Goal: Check status: Check status

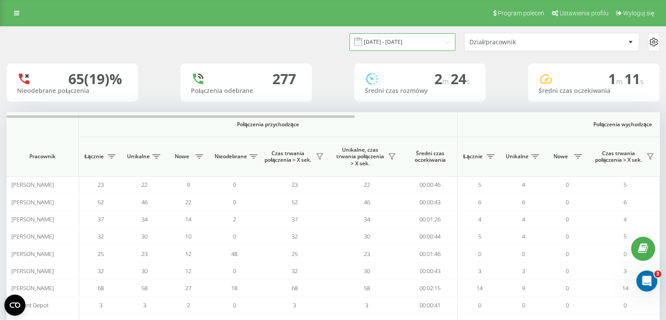
click at [417, 38] on input "[DATE] - [DATE]" at bounding box center [403, 41] width 106 height 17
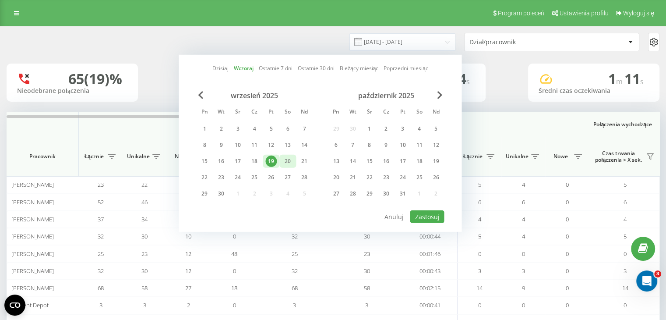
click at [288, 160] on div "20" at bounding box center [287, 160] width 11 height 11
click at [413, 211] on button "Zastosuj" at bounding box center [427, 216] width 34 height 13
type input "[DATE] - [DATE]"
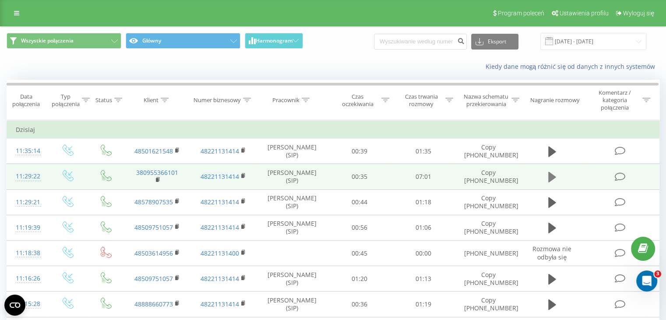
click at [558, 180] on button at bounding box center [552, 176] width 13 height 13
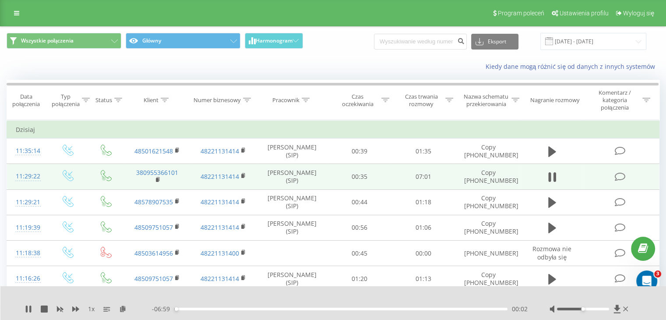
click at [184, 308] on div "00:02" at bounding box center [340, 308] width 333 height 3
click at [618, 307] on icon at bounding box center [617, 308] width 7 height 8
click at [624, 311] on icon at bounding box center [625, 308] width 5 height 7
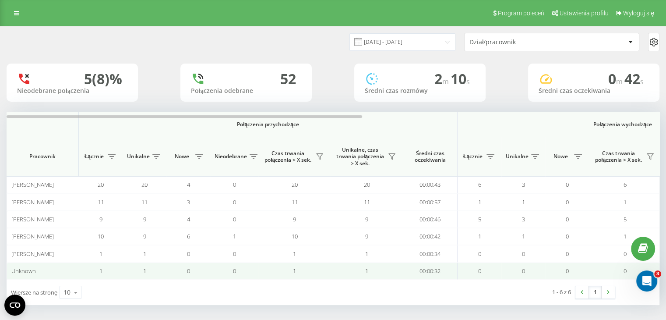
drag, startPoint x: 480, startPoint y: 309, endPoint x: 468, endPoint y: 263, distance: 47.0
click at [477, 306] on div "20.09.2025 - 20.09.2025 Dział/pracownik 5 (8)% Nieodebrane połączenia 52 Połącz…" at bounding box center [333, 174] width 666 height 296
